Goal: Find specific page/section: Find specific page/section

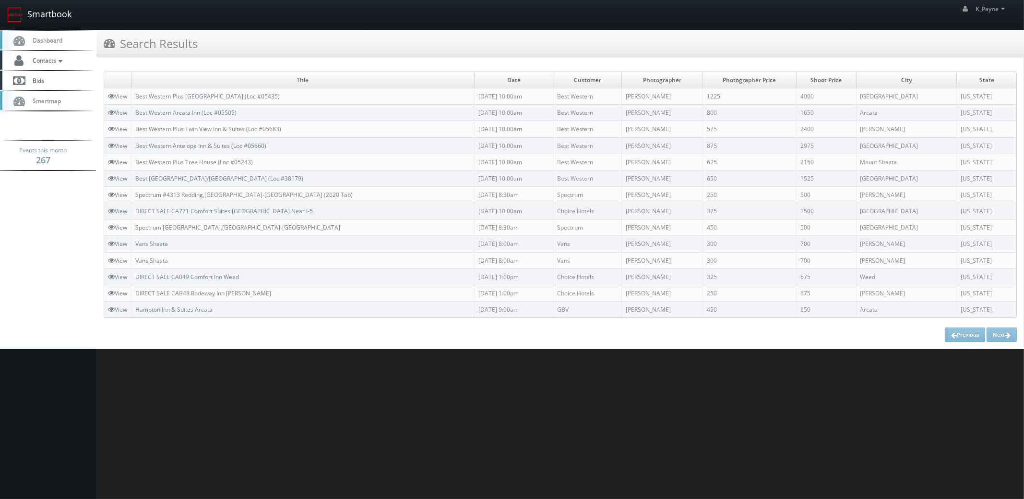
click at [50, 13] on link "Smartbook" at bounding box center [39, 15] width 79 height 30
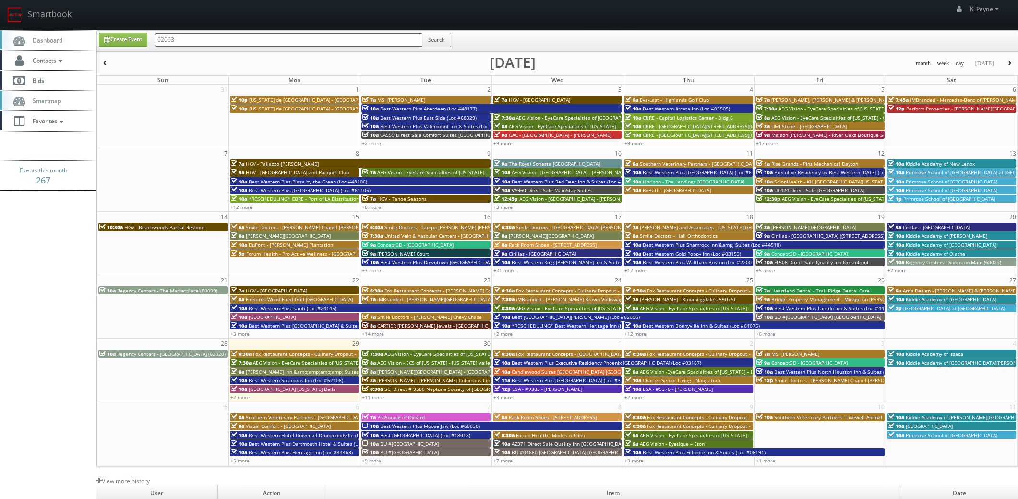
type input "62063"
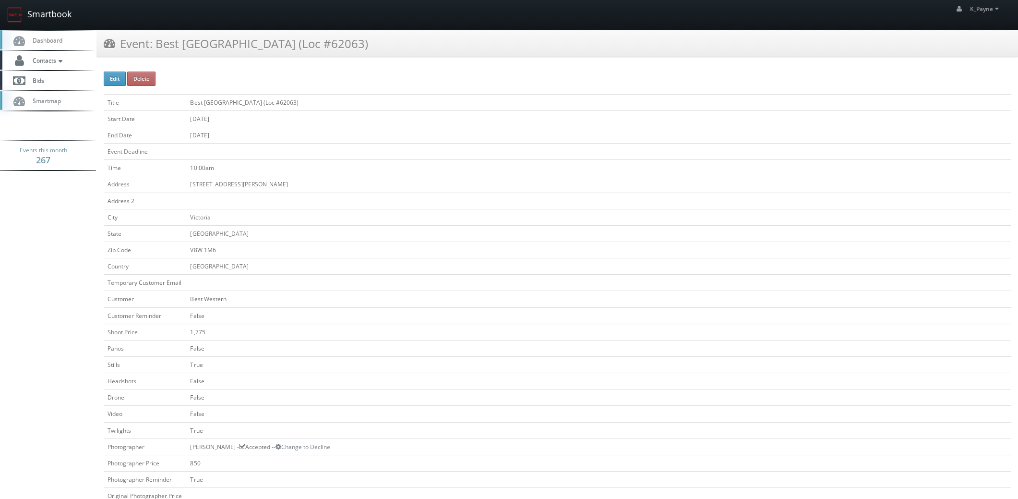
click at [41, 14] on link "Smartbook" at bounding box center [39, 15] width 79 height 30
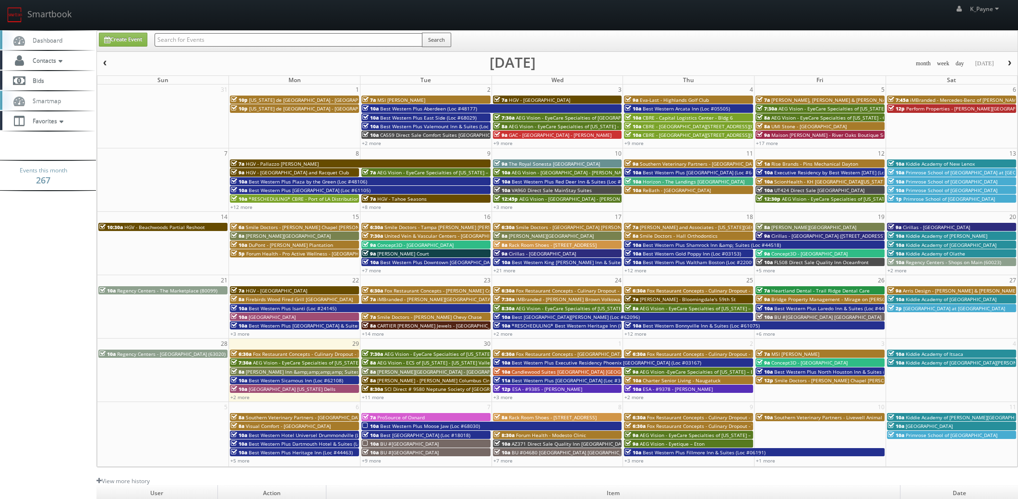
click at [175, 38] on input "text" at bounding box center [289, 39] width 268 height 13
type input "64011"
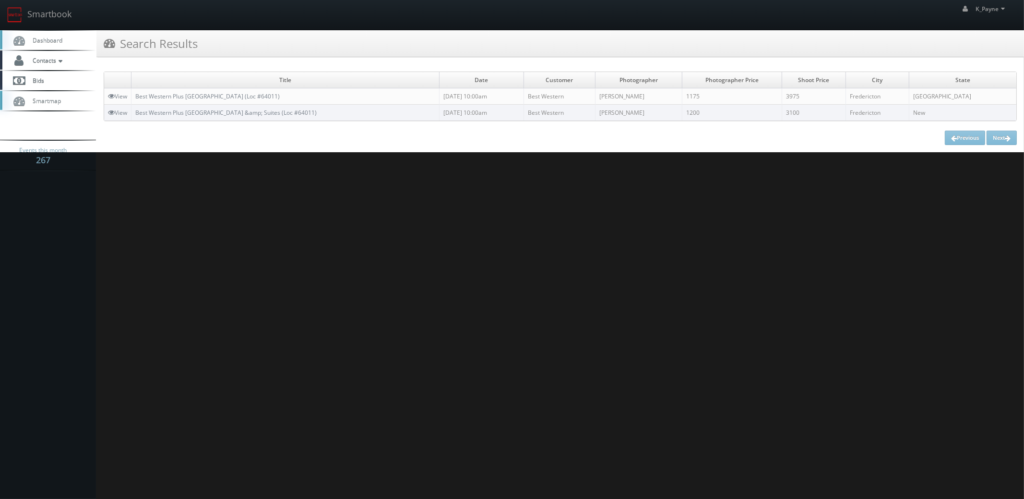
click at [247, 100] on td "Best Western Plus [GEOGRAPHIC_DATA] (Loc #64011)" at bounding box center [286, 96] width 308 height 16
click at [225, 94] on link "Best Western Plus [GEOGRAPHIC_DATA] (Loc #64011)" at bounding box center [207, 96] width 144 height 8
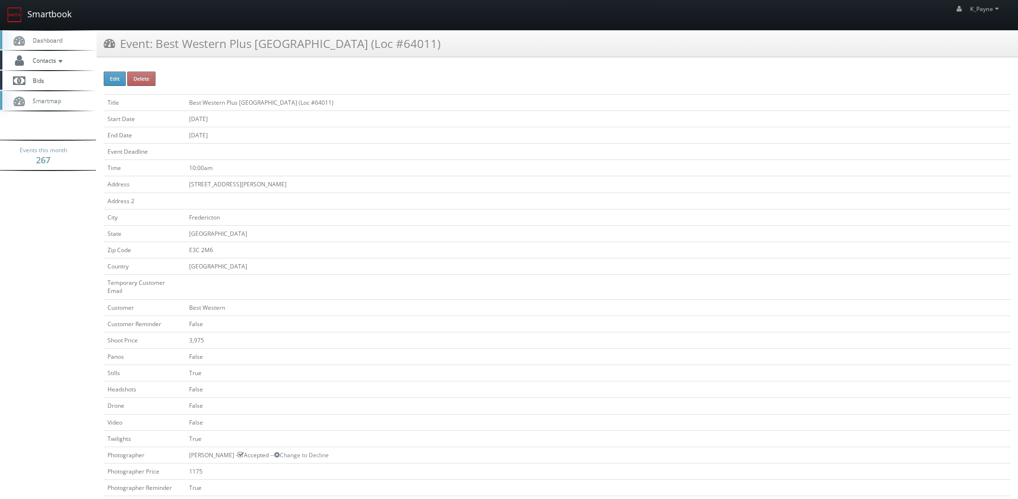
click at [40, 12] on link "Smartbook" at bounding box center [39, 15] width 79 height 30
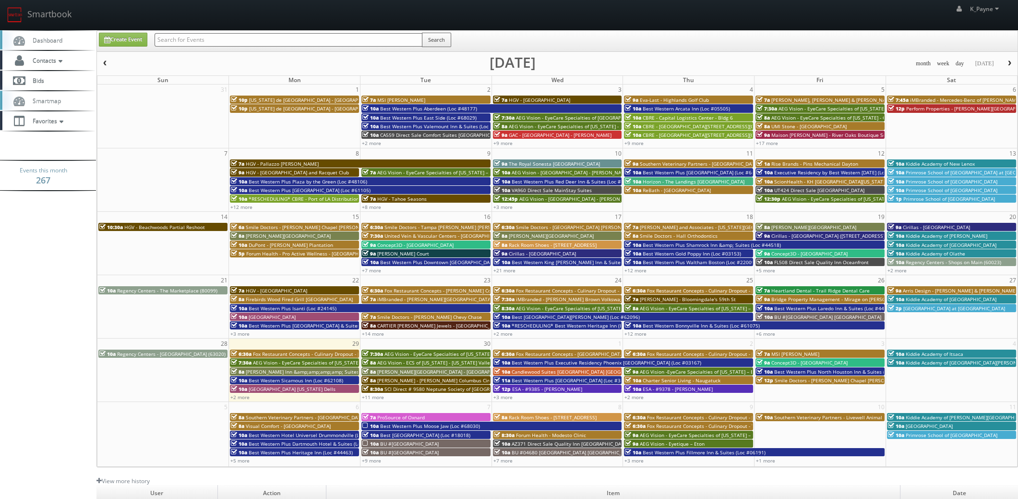
click at [205, 40] on input "text" at bounding box center [289, 39] width 268 height 13
type input "bmw"
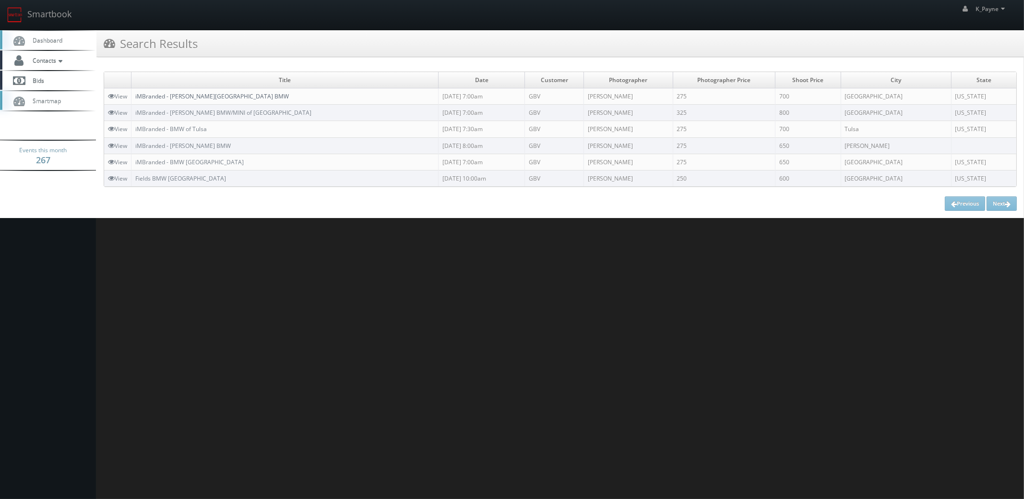
click at [194, 94] on link "iMBranded - [PERSON_NAME][GEOGRAPHIC_DATA] BMW" at bounding box center [212, 96] width 154 height 8
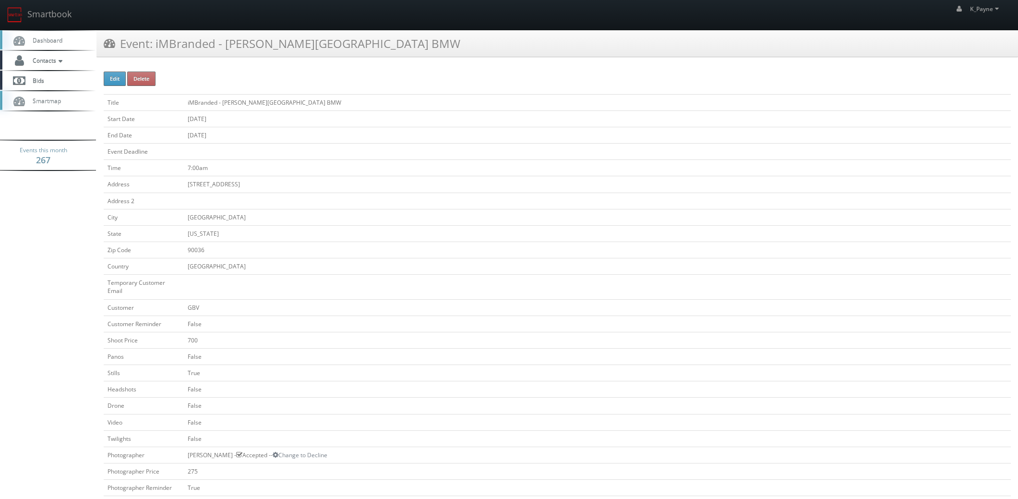
click at [776, 183] on td "[STREET_ADDRESS]" at bounding box center [597, 184] width 827 height 16
drag, startPoint x: 334, startPoint y: 45, endPoint x: 156, endPoint y: 48, distance: 178.1
click at [156, 48] on div "Event: iMBranded - Beverly Hills BMW" at bounding box center [557, 43] width 922 height 27
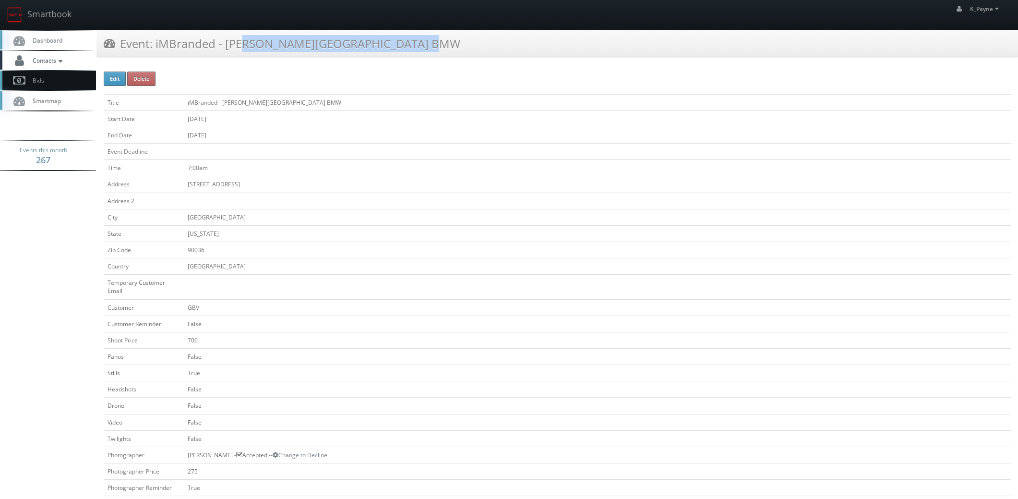
copy h3 "iMBranded - Beverly Hills BMW"
click at [49, 11] on link "Smartbook" at bounding box center [39, 15] width 79 height 30
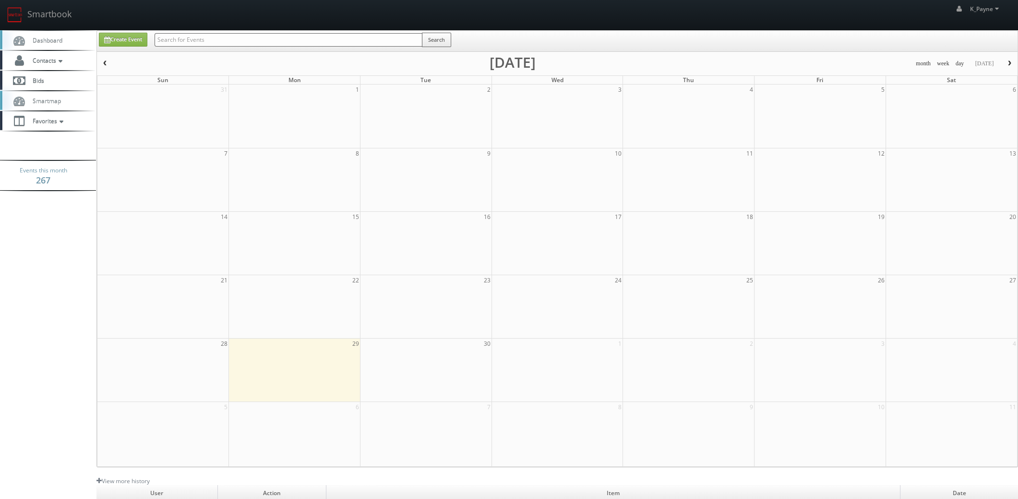
click at [167, 39] on input "text" at bounding box center [289, 39] width 268 height 13
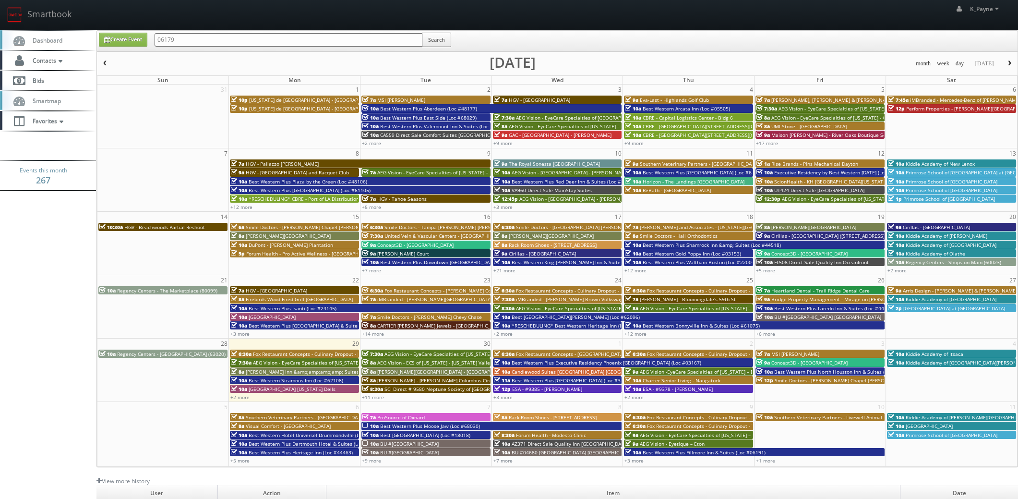
type input "06179"
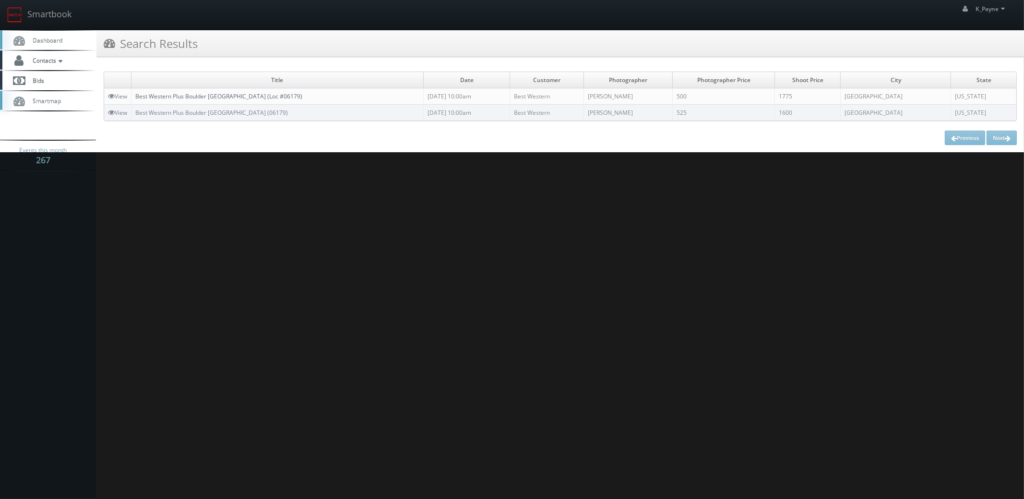
click at [262, 98] on link "Best Western Plus Boulder [GEOGRAPHIC_DATA] (Loc #06179)" at bounding box center [218, 96] width 167 height 8
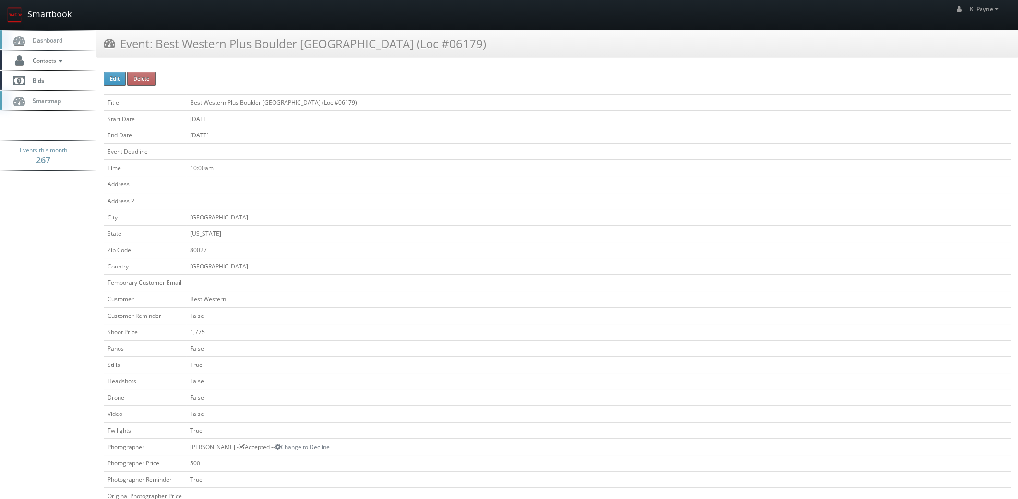
click at [50, 12] on link "Smartbook" at bounding box center [39, 15] width 79 height 30
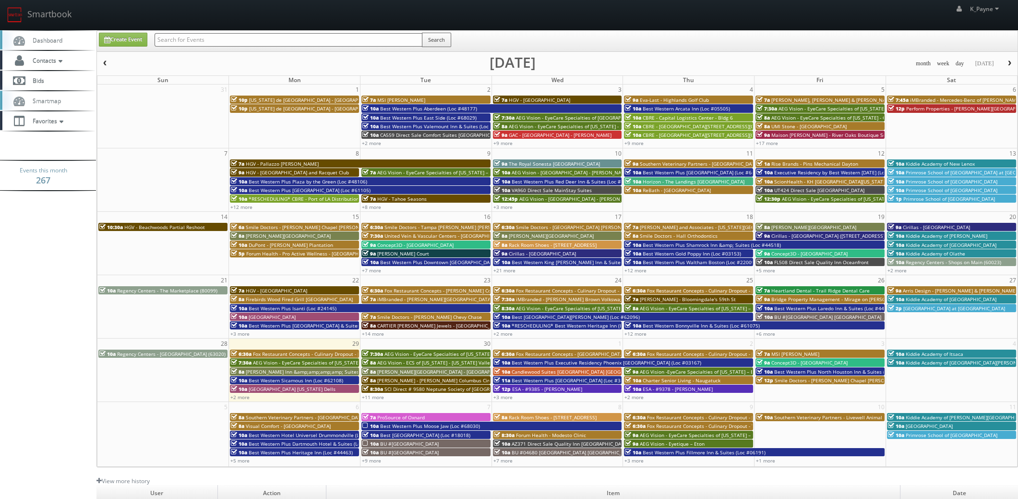
click at [173, 41] on input "text" at bounding box center [289, 39] width 268 height 13
type input "06179"
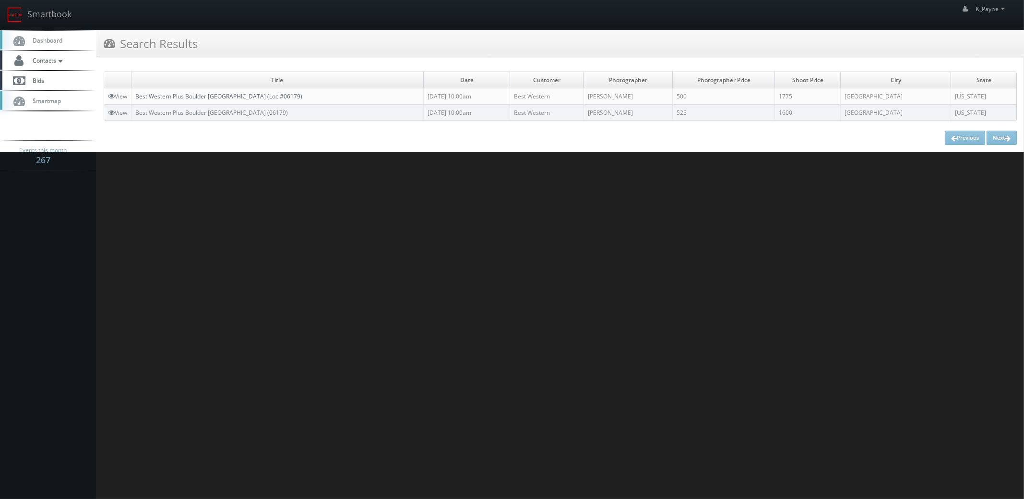
click at [238, 99] on link "Best Western Plus Boulder [GEOGRAPHIC_DATA] (Loc #06179)" at bounding box center [218, 96] width 167 height 8
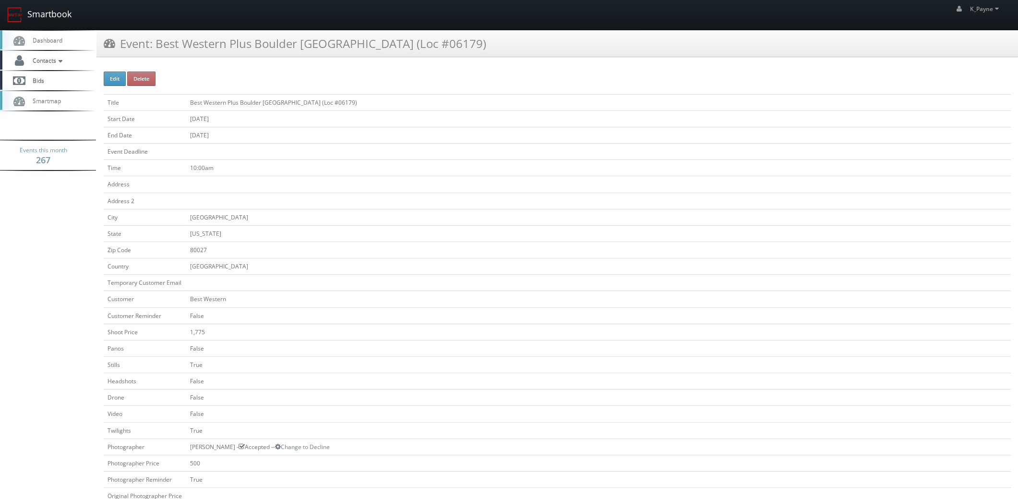
click at [48, 8] on link "Smartbook" at bounding box center [39, 15] width 79 height 30
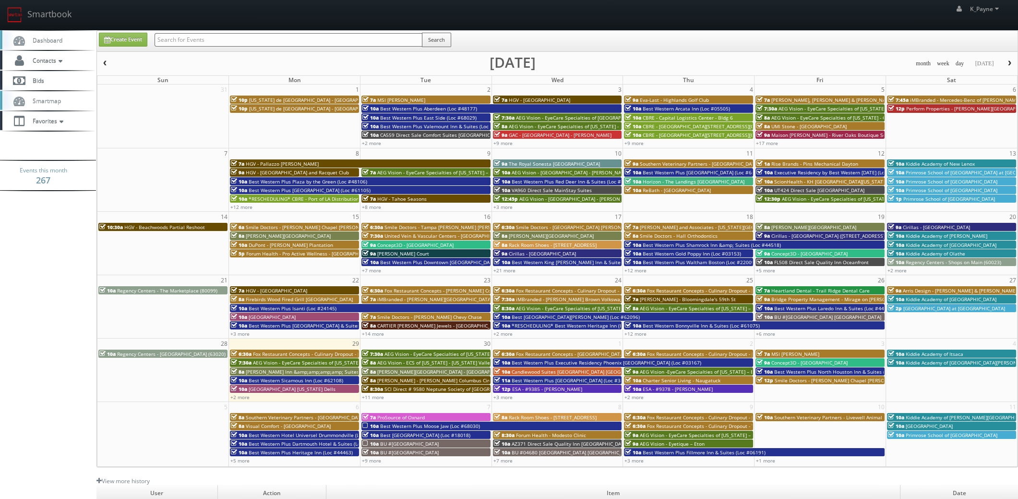
click at [203, 43] on input "text" at bounding box center [289, 39] width 268 height 13
type input "forum health"
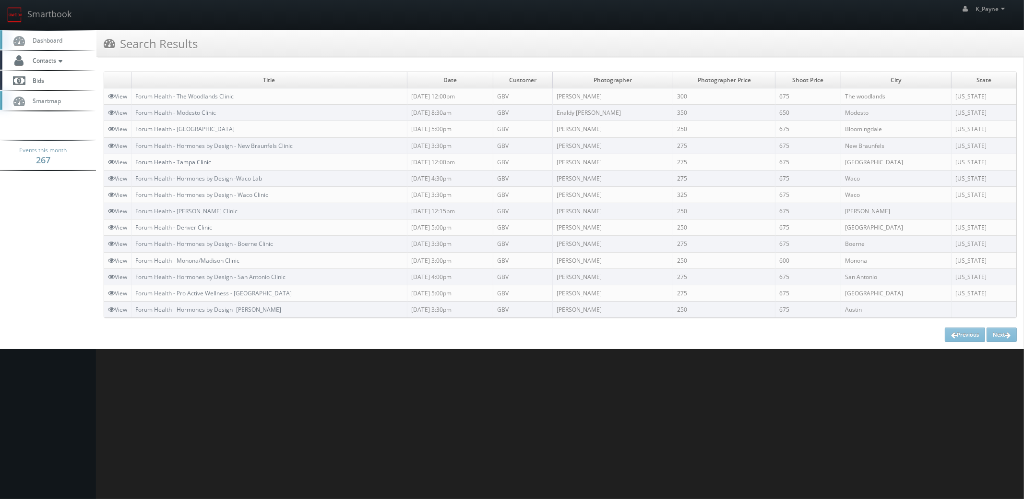
click at [187, 159] on link "Forum Health - Tampa Clinic" at bounding box center [173, 162] width 76 height 8
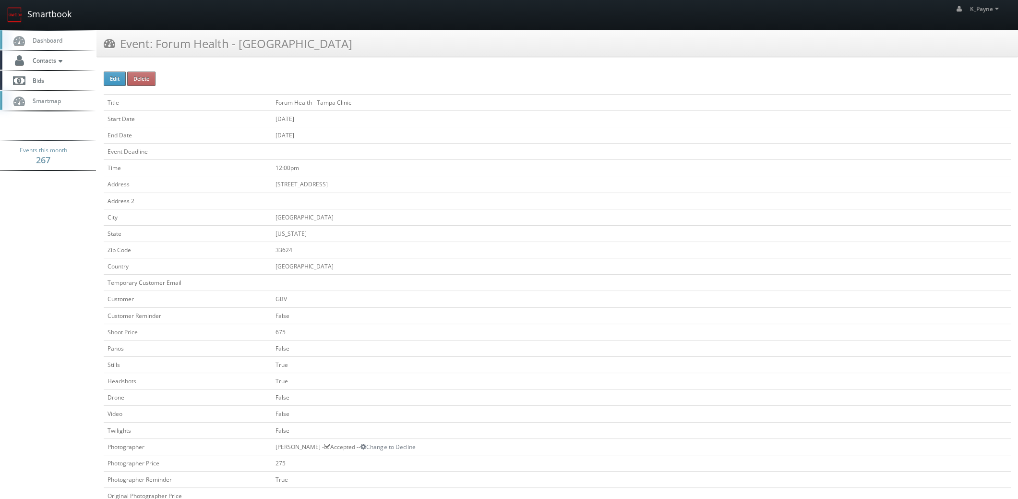
click at [29, 8] on link "Smartbook" at bounding box center [39, 15] width 79 height 30
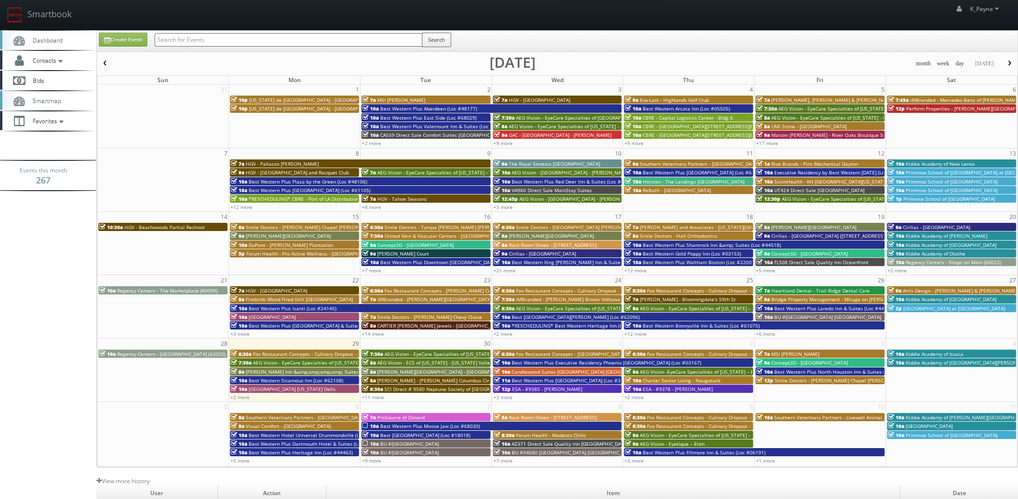
click at [166, 38] on input "text" at bounding box center [289, 39] width 268 height 13
type input "50126"
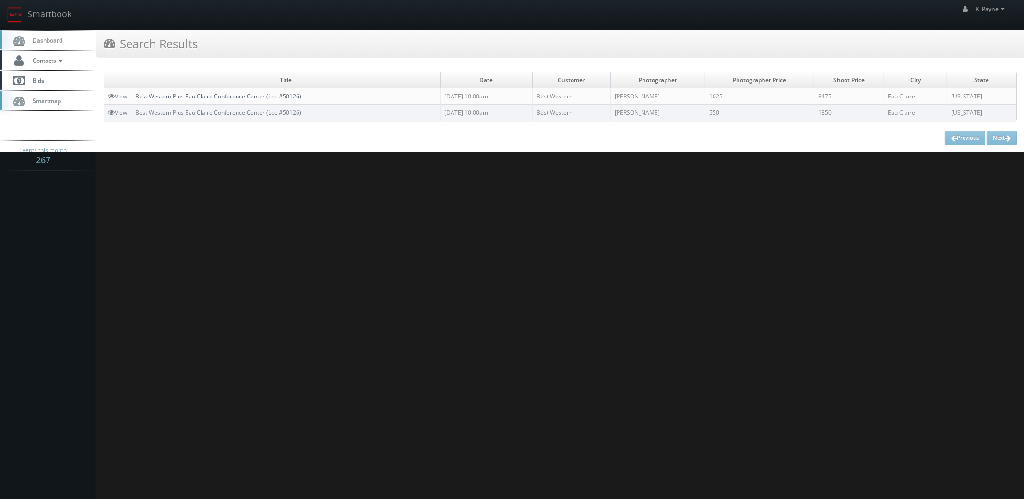
click at [292, 98] on link "Best Western Plus Eau Claire Conference Center (Loc #50126)" at bounding box center [218, 96] width 166 height 8
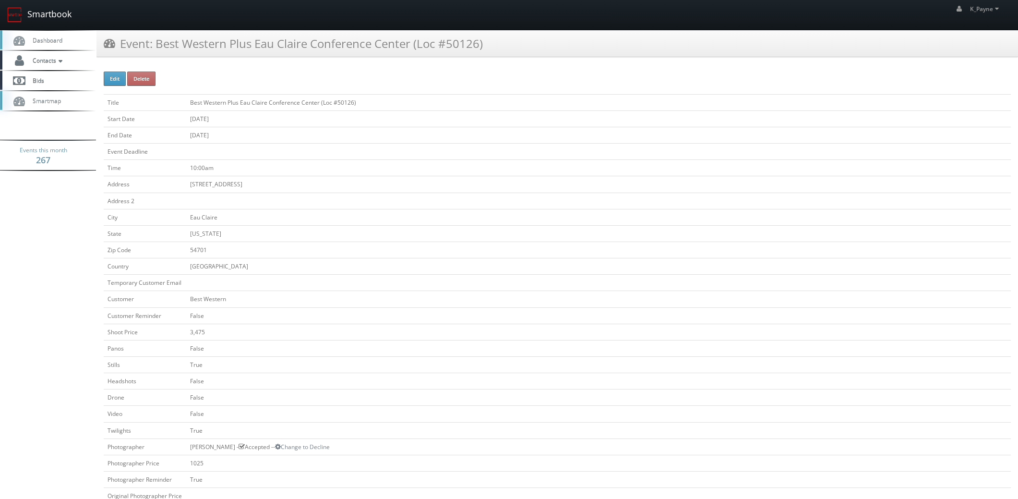
click at [51, 13] on link "Smartbook" at bounding box center [39, 15] width 79 height 30
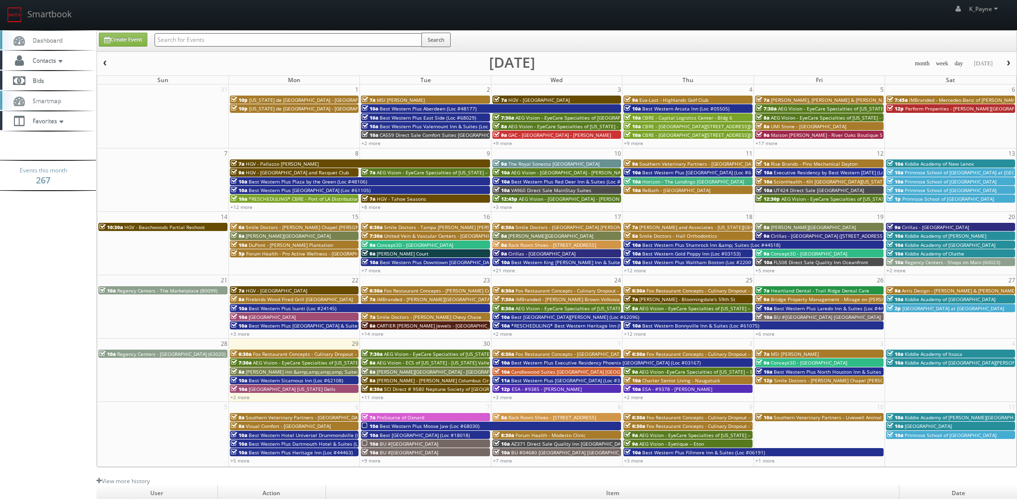
click at [186, 33] on input "text" at bounding box center [288, 39] width 267 height 13
type input "new bern"
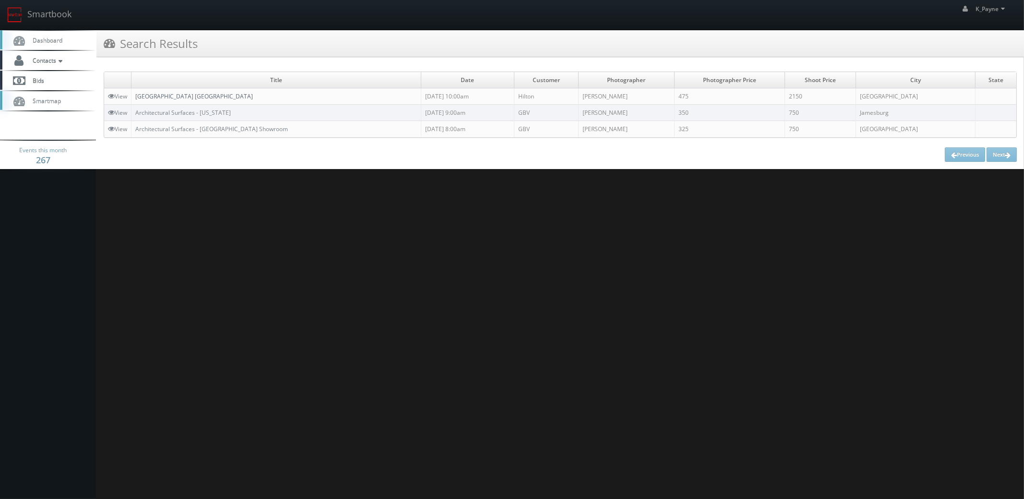
click at [174, 96] on link "[GEOGRAPHIC_DATA] [GEOGRAPHIC_DATA]" at bounding box center [194, 96] width 118 height 8
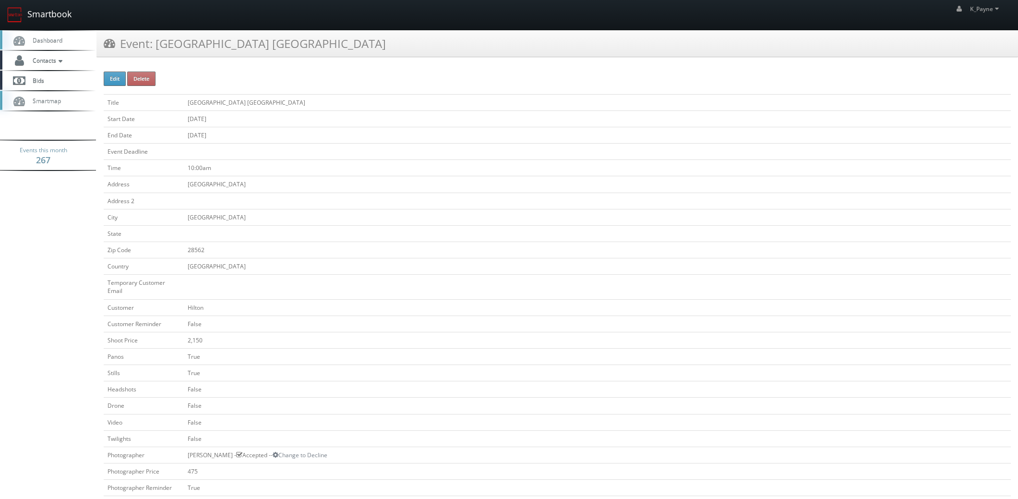
drag, startPoint x: 38, startPoint y: 16, endPoint x: 53, endPoint y: 19, distance: 15.6
click at [37, 15] on link "Smartbook" at bounding box center [39, 15] width 79 height 30
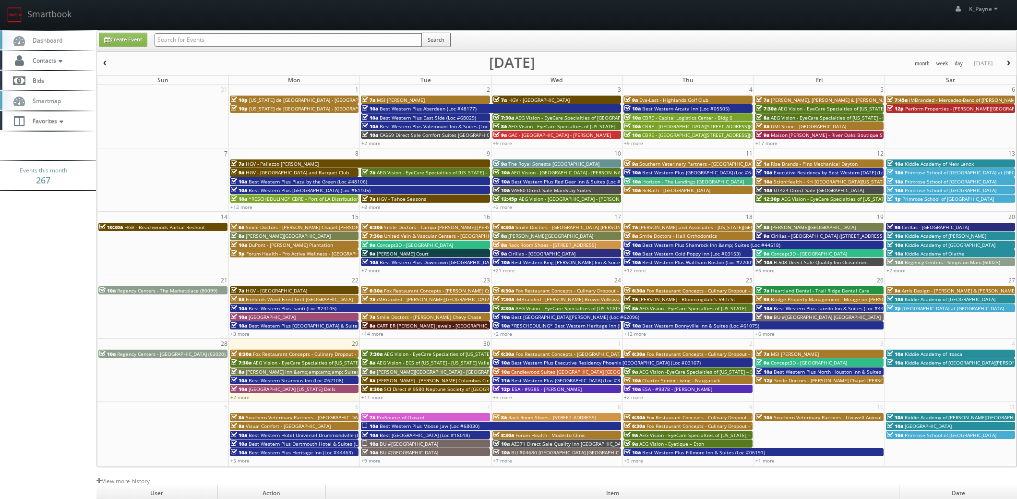
click at [188, 38] on input "text" at bounding box center [288, 39] width 267 height 13
type input "republic on main"
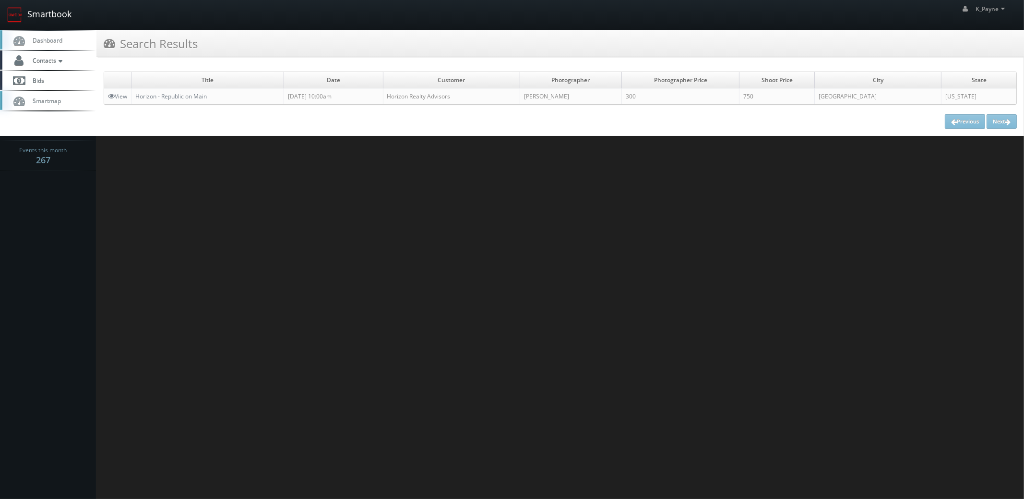
click at [29, 8] on link "Smartbook" at bounding box center [39, 15] width 79 height 30
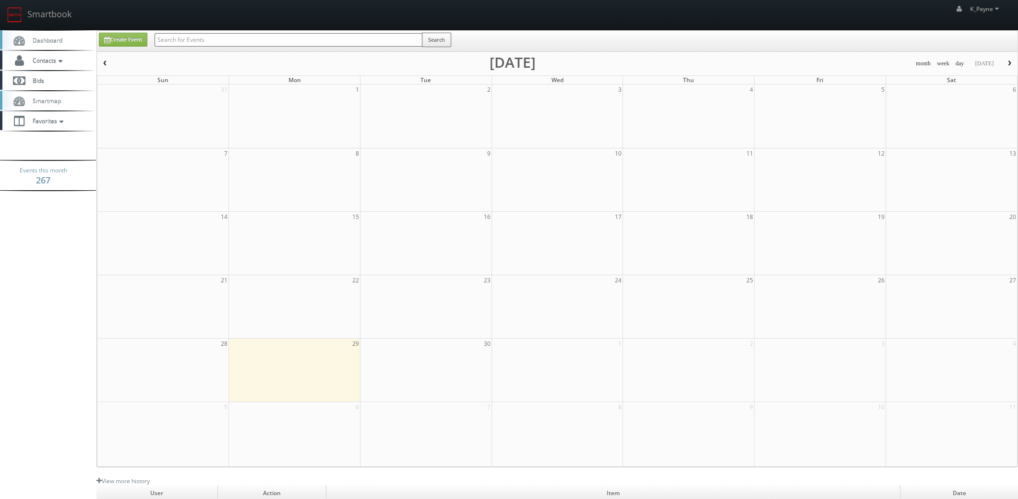
click at [212, 44] on input "text" at bounding box center [289, 39] width 268 height 13
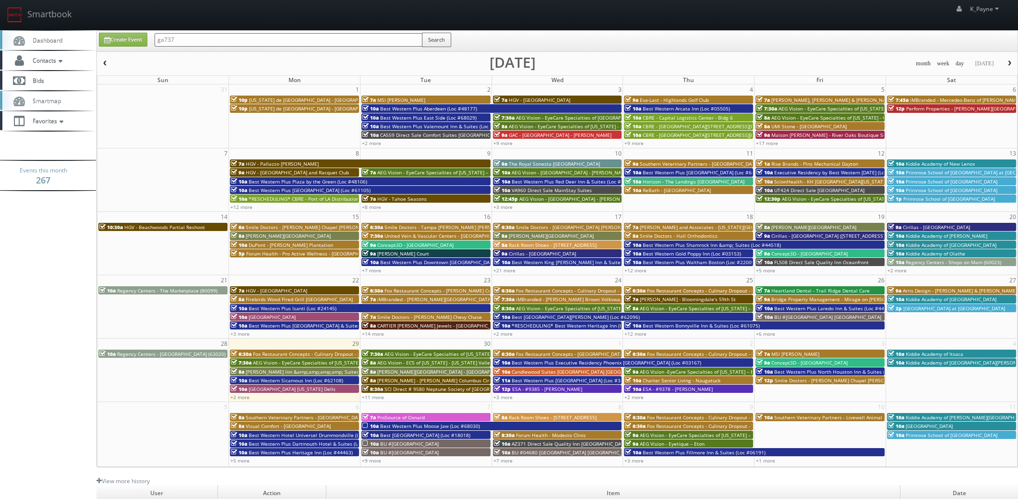
type input "ga737"
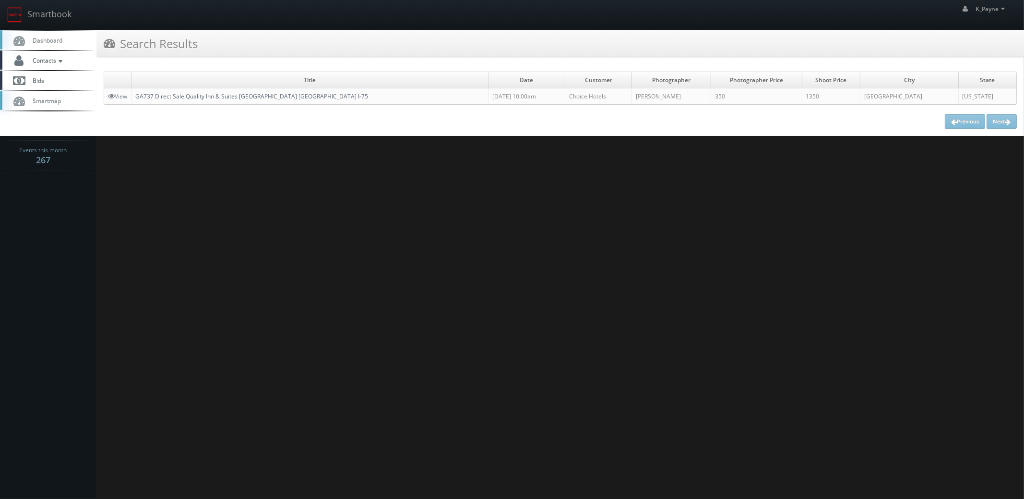
click at [211, 95] on link "GA737 Direct Sale Quality Inn & Suites [GEOGRAPHIC_DATA] [GEOGRAPHIC_DATA] I-75" at bounding box center [251, 96] width 233 height 8
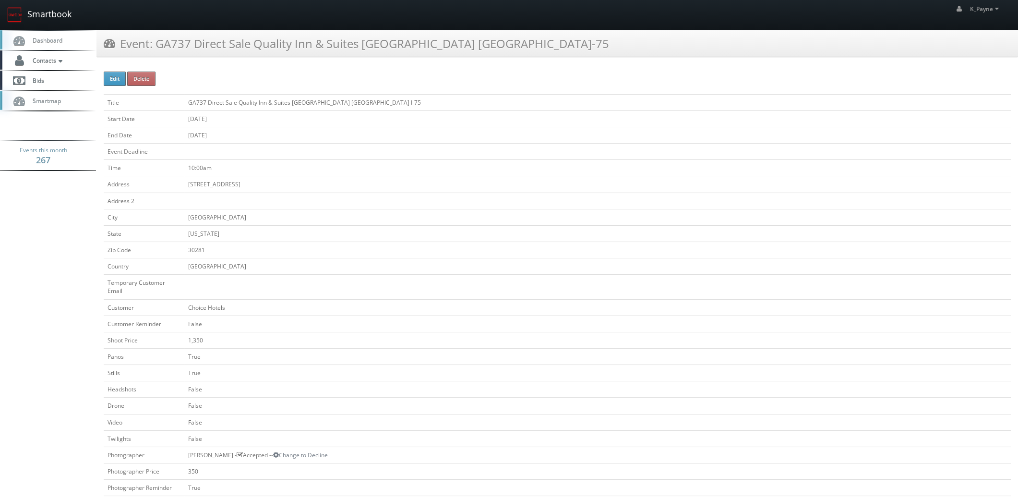
click at [43, 12] on link "Smartbook" at bounding box center [39, 15] width 79 height 30
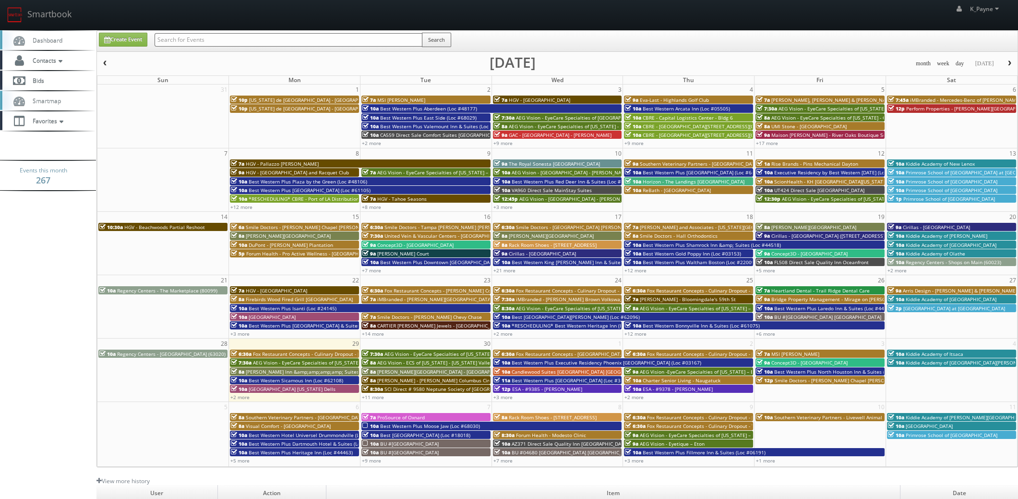
click at [185, 41] on input "text" at bounding box center [289, 39] width 268 height 13
type input "phillips"
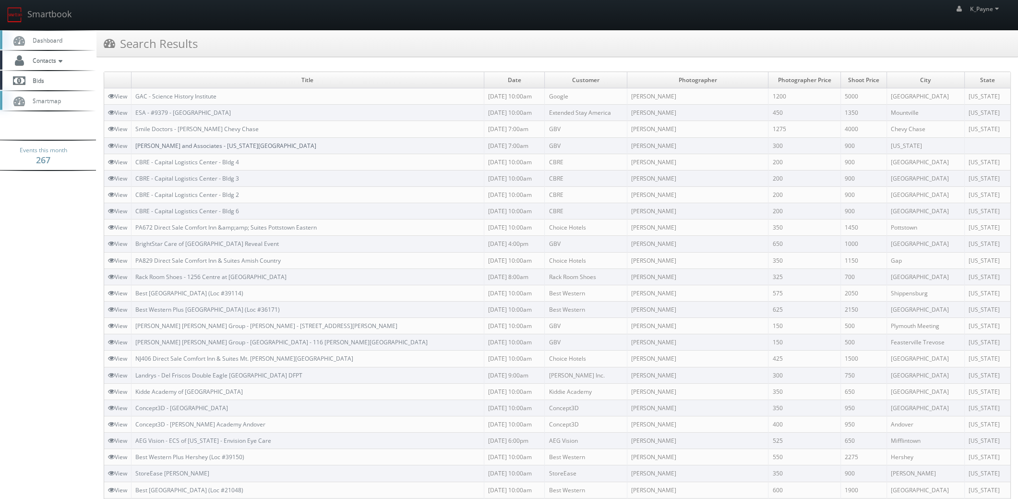
click at [233, 145] on link "[PERSON_NAME] and Associates - [US_STATE][GEOGRAPHIC_DATA]" at bounding box center [225, 146] width 181 height 8
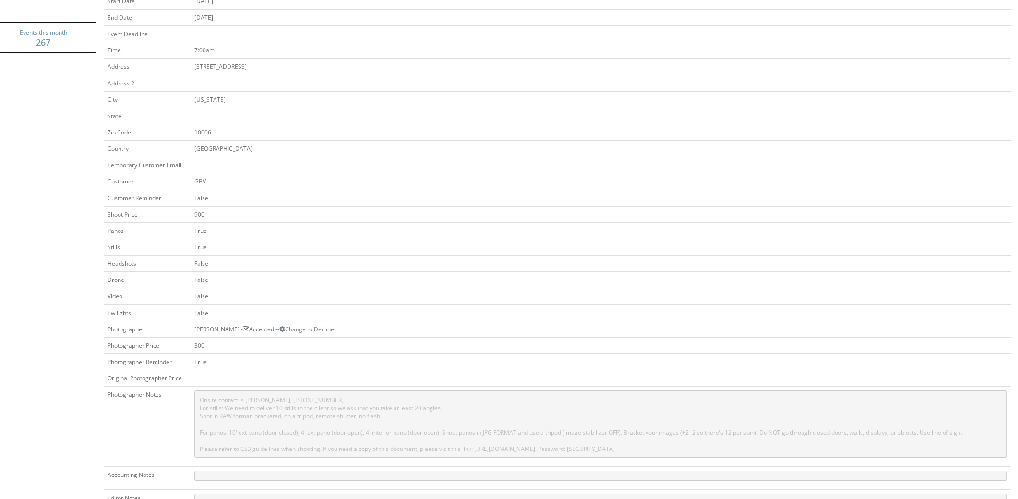
scroll to position [288, 0]
